Goal: Task Accomplishment & Management: Use online tool/utility

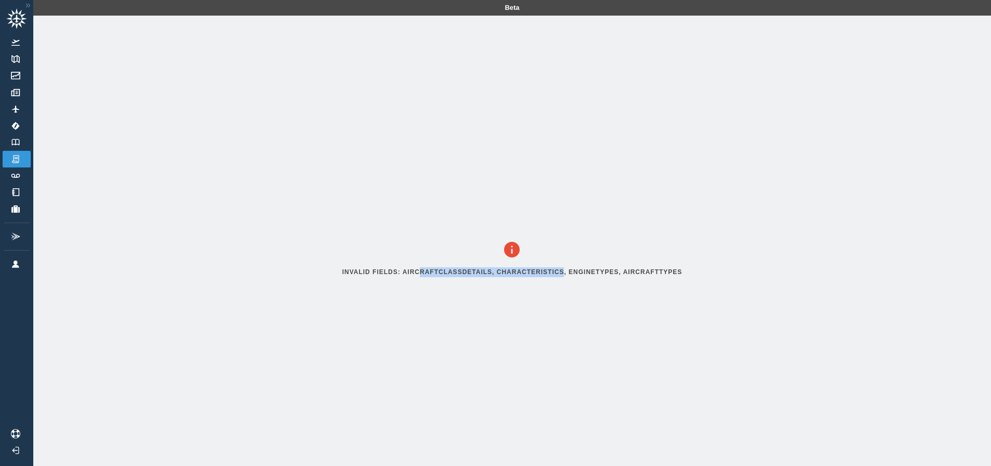
drag, startPoint x: 425, startPoint y: 274, endPoint x: 566, endPoint y: 275, distance: 141.5
click at [566, 275] on h6 "Invalid fields: aircraftClassDetails, characteristics, engineTypes, aircraftTyp…" at bounding box center [512, 272] width 340 height 10
click at [25, 145] on link "Logbook" at bounding box center [17, 142] width 28 height 17
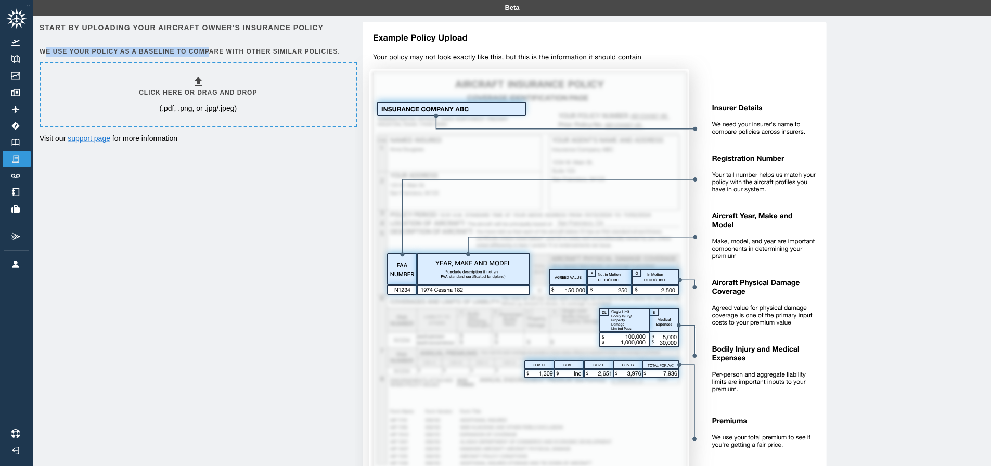
drag, startPoint x: 47, startPoint y: 52, endPoint x: 212, endPoint y: 50, distance: 165.0
click at [212, 50] on h6 "We use your policy as a baseline to compare with other similar policies." at bounding box center [197, 52] width 315 height 10
click at [18, 144] on img at bounding box center [15, 142] width 11 height 7
